Goal: Browse casually: Explore the website without a specific task or goal

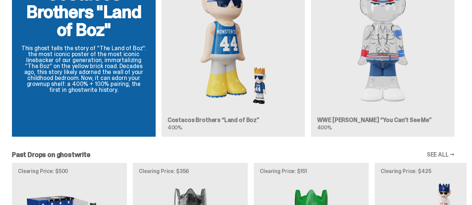
scroll to position [559, 0]
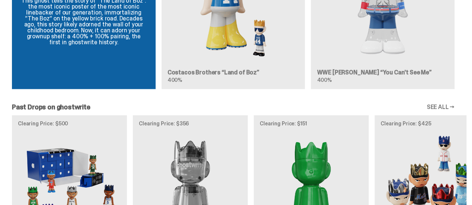
click at [441, 105] on link "SEE ALL →" at bounding box center [440, 107] width 28 height 6
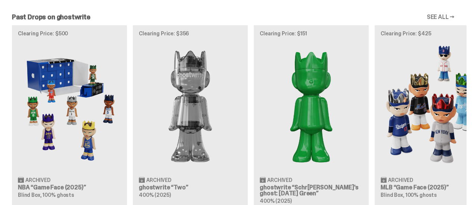
scroll to position [583, 0]
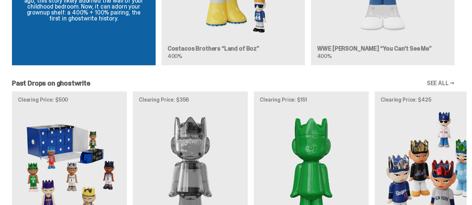
click at [438, 81] on link "SEE ALL →" at bounding box center [440, 84] width 28 height 6
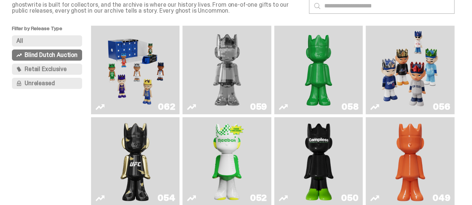
scroll to position [75, 0]
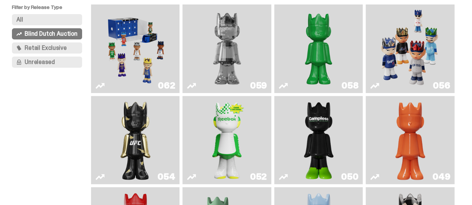
click at [44, 16] on button "All" at bounding box center [47, 19] width 70 height 11
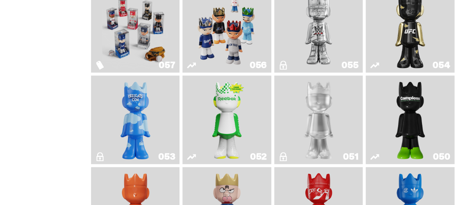
scroll to position [261, 0]
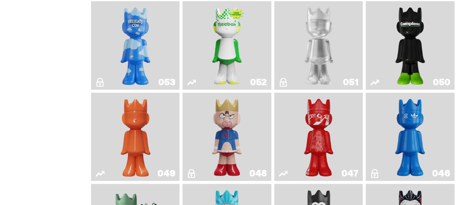
click at [231, 111] on img "Kinnikuman" at bounding box center [227, 137] width 36 height 83
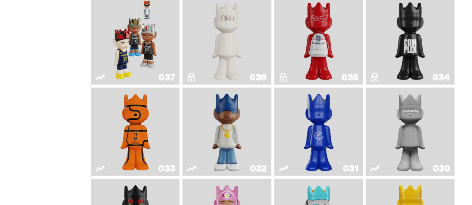
scroll to position [634, 0]
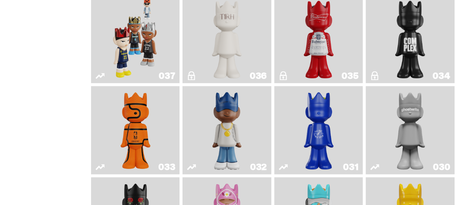
click at [219, 119] on img "Swingman" at bounding box center [227, 130] width 46 height 83
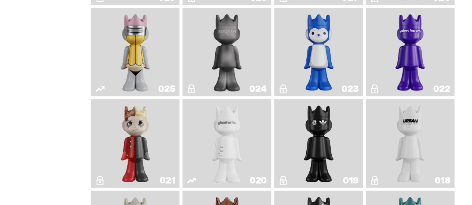
scroll to position [932, 0]
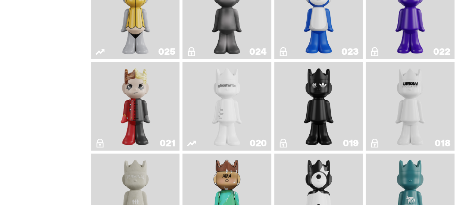
click at [134, 88] on img "Magic Man" at bounding box center [135, 106] width 36 height 83
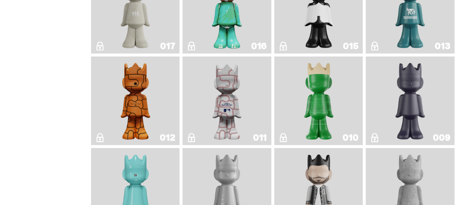
scroll to position [1156, 0]
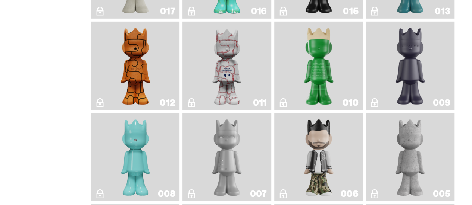
click at [311, 133] on img "Amiri" at bounding box center [318, 157] width 36 height 83
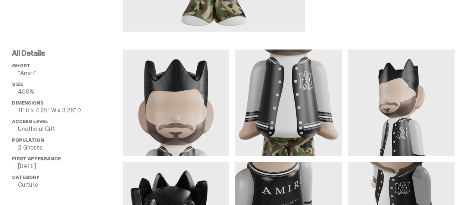
scroll to position [224, 0]
